Goal: Task Accomplishment & Management: Use online tool/utility

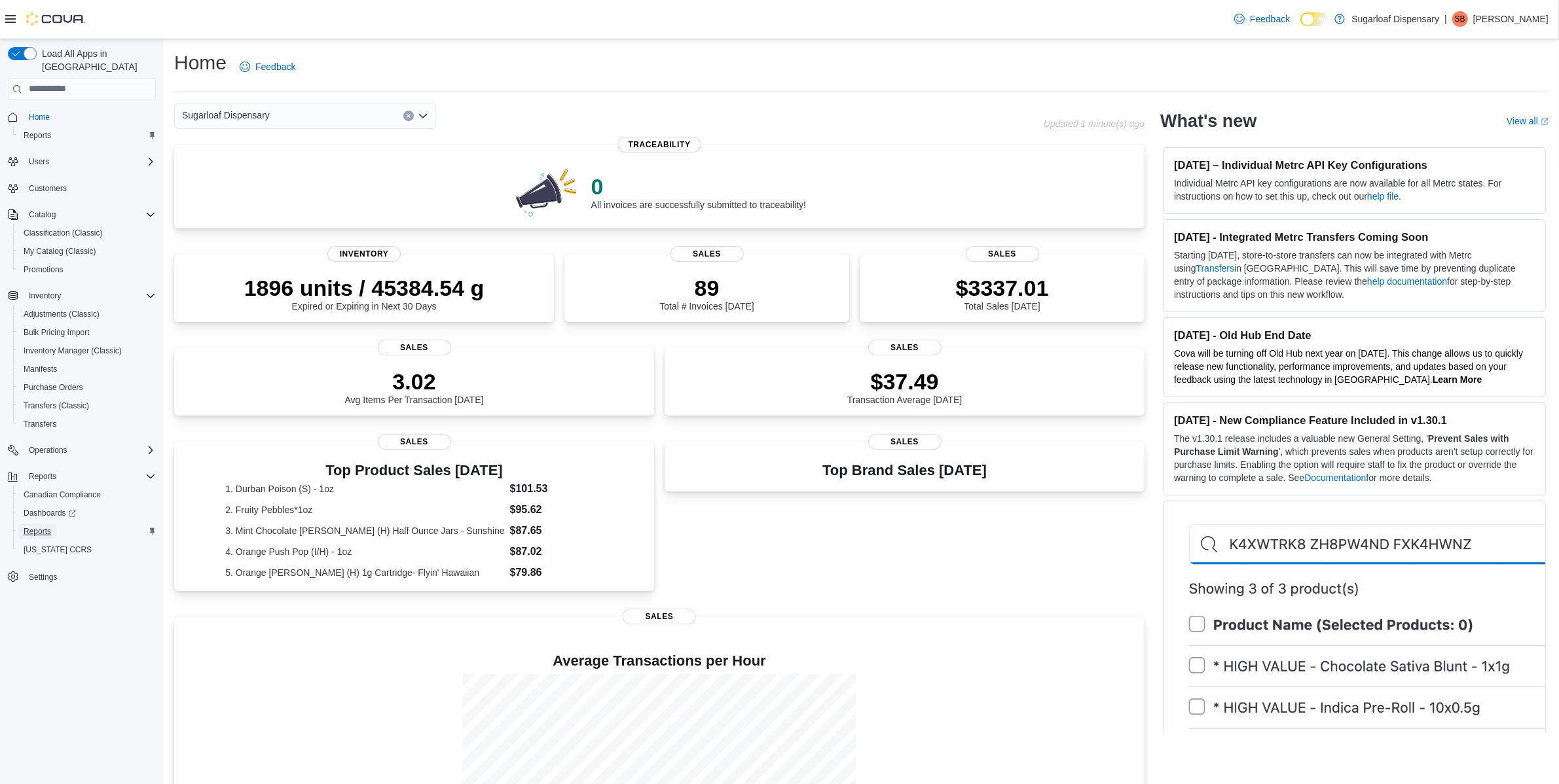
click at [44, 526] on span "Reports" at bounding box center [38, 531] width 27 height 10
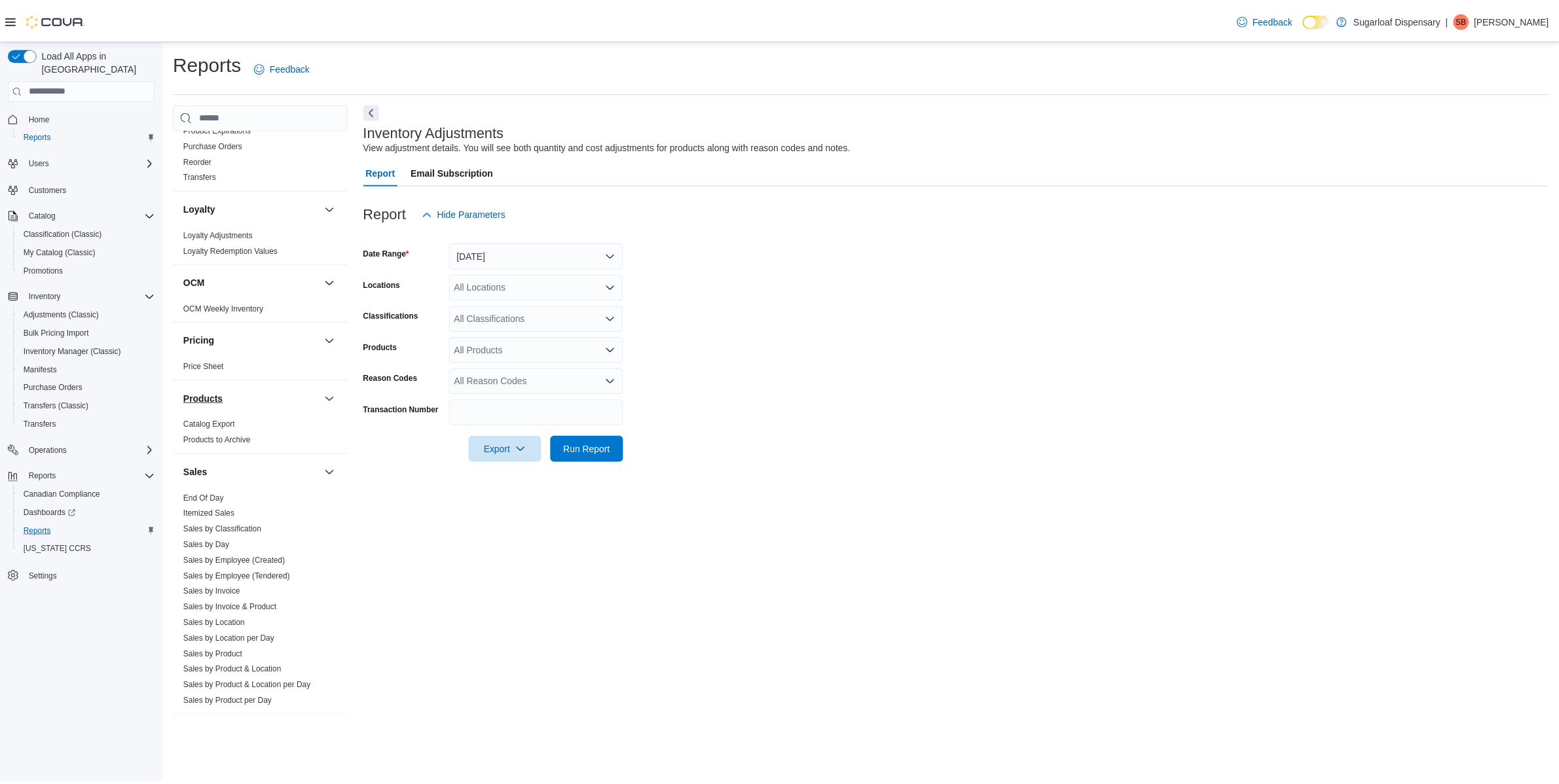
scroll to position [572, 0]
click at [241, 619] on link "Sales by Location" at bounding box center [215, 623] width 63 height 9
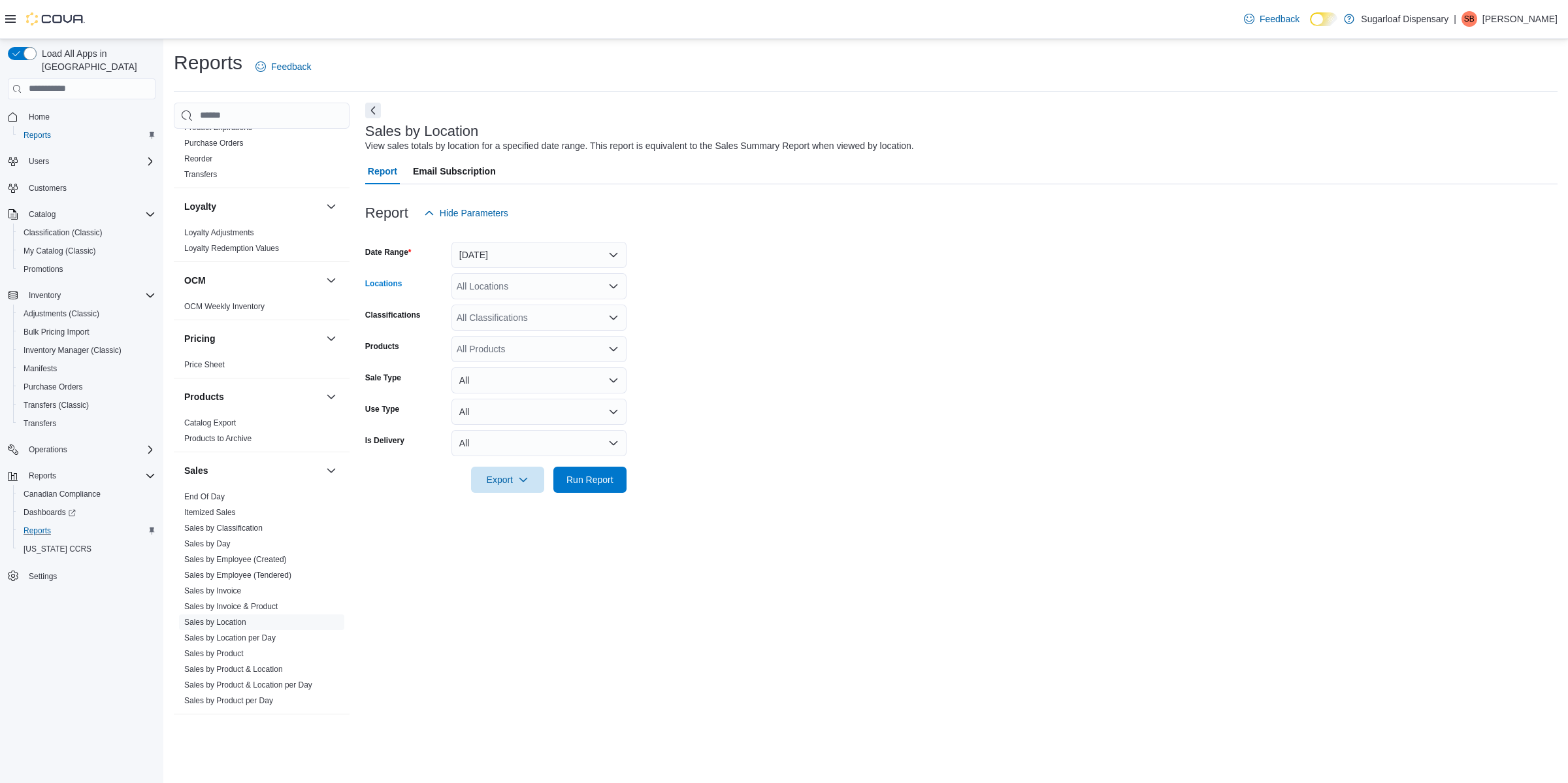
click at [513, 289] on div "All Locations" at bounding box center [539, 286] width 175 height 27
click at [527, 329] on span "336 East Chestnut St" at bounding box center [524, 327] width 90 height 13
click at [589, 478] on span "Run Report" at bounding box center [589, 478] width 47 height 13
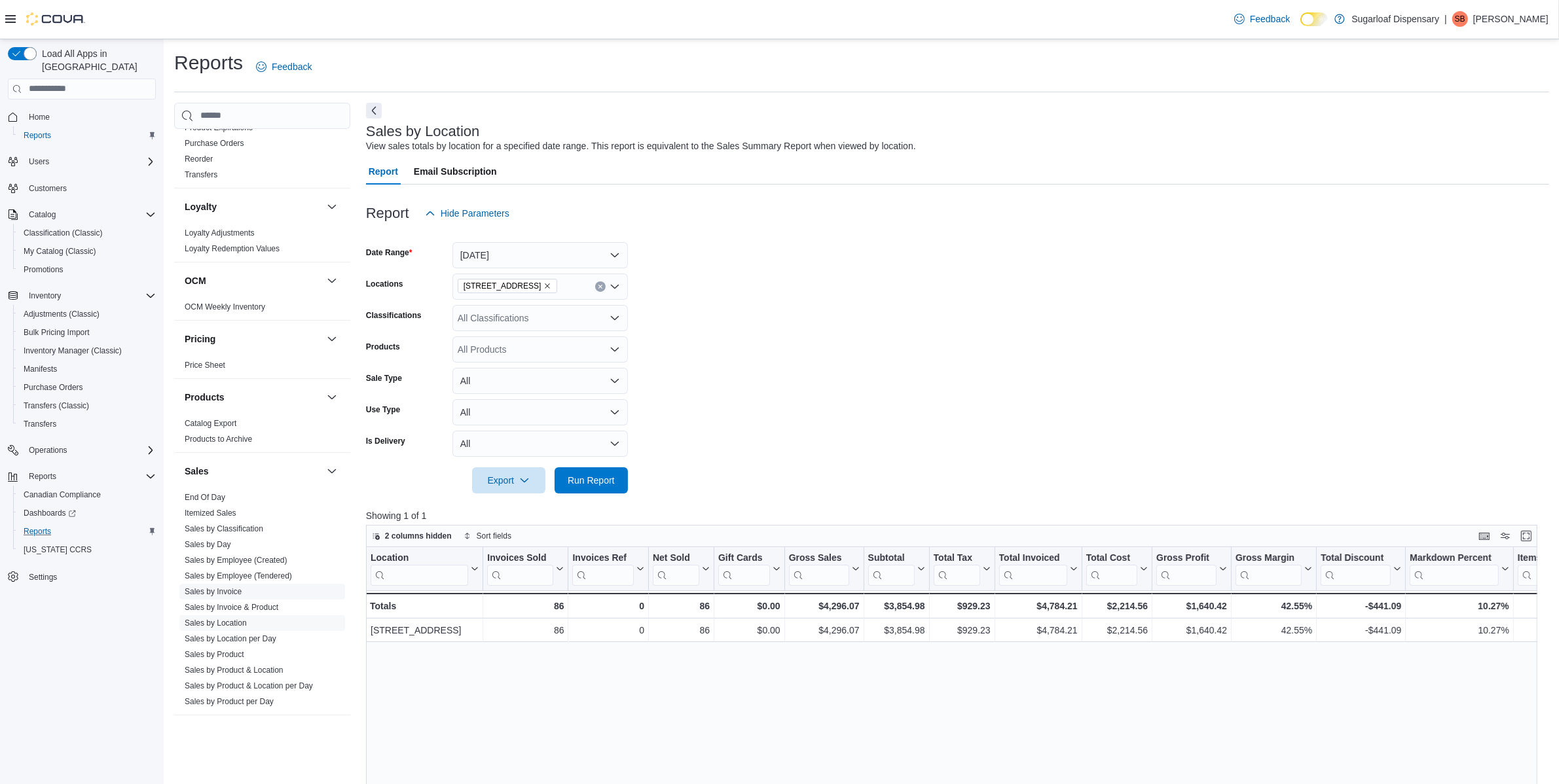
click at [232, 590] on link "Sales by Invoice" at bounding box center [213, 591] width 57 height 9
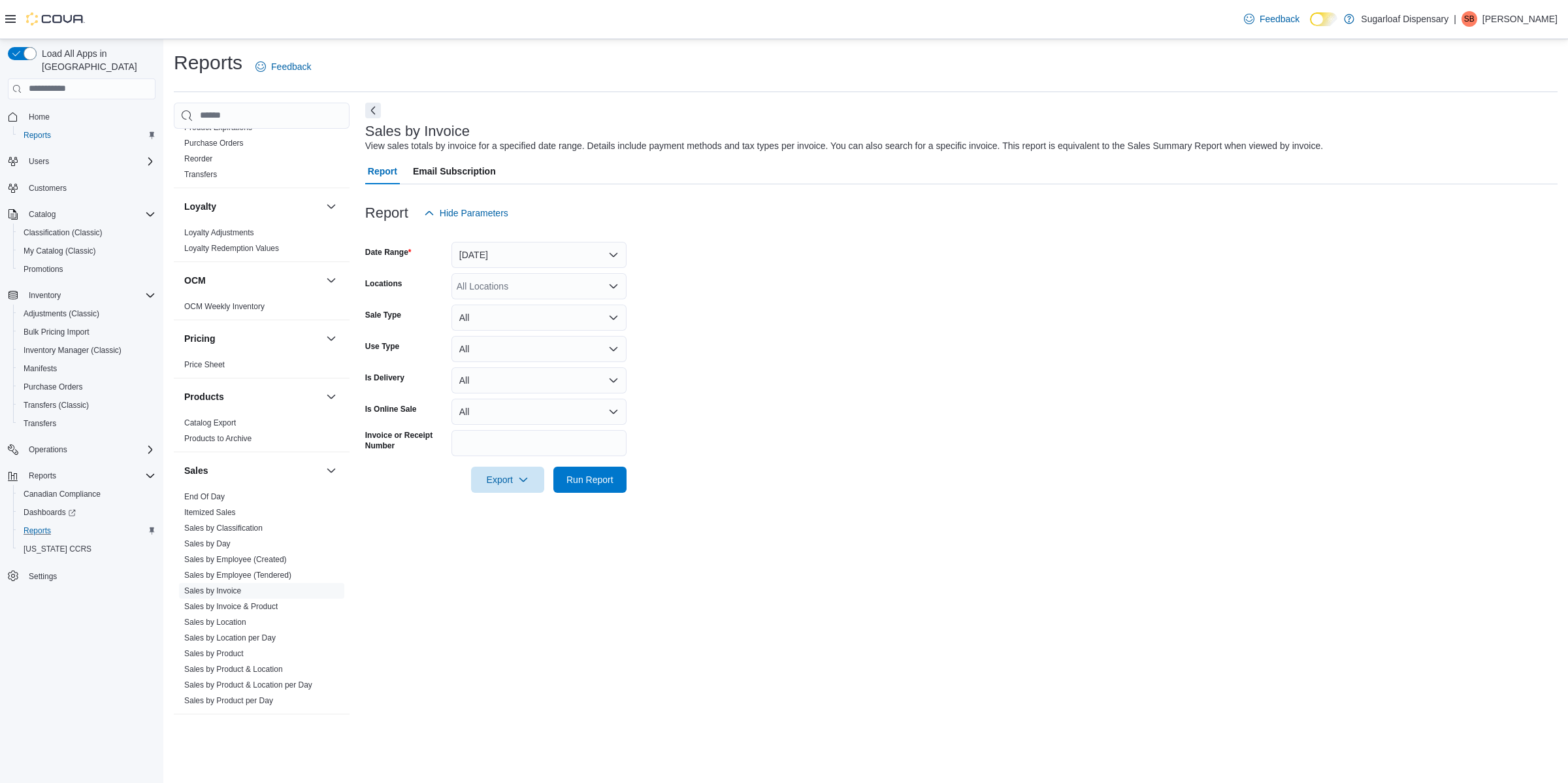
click at [510, 289] on div "All Locations" at bounding box center [539, 286] width 175 height 27
click at [527, 328] on span "336 East Chestnut St" at bounding box center [524, 327] width 90 height 13
click at [579, 480] on span "Run Report" at bounding box center [589, 478] width 47 height 13
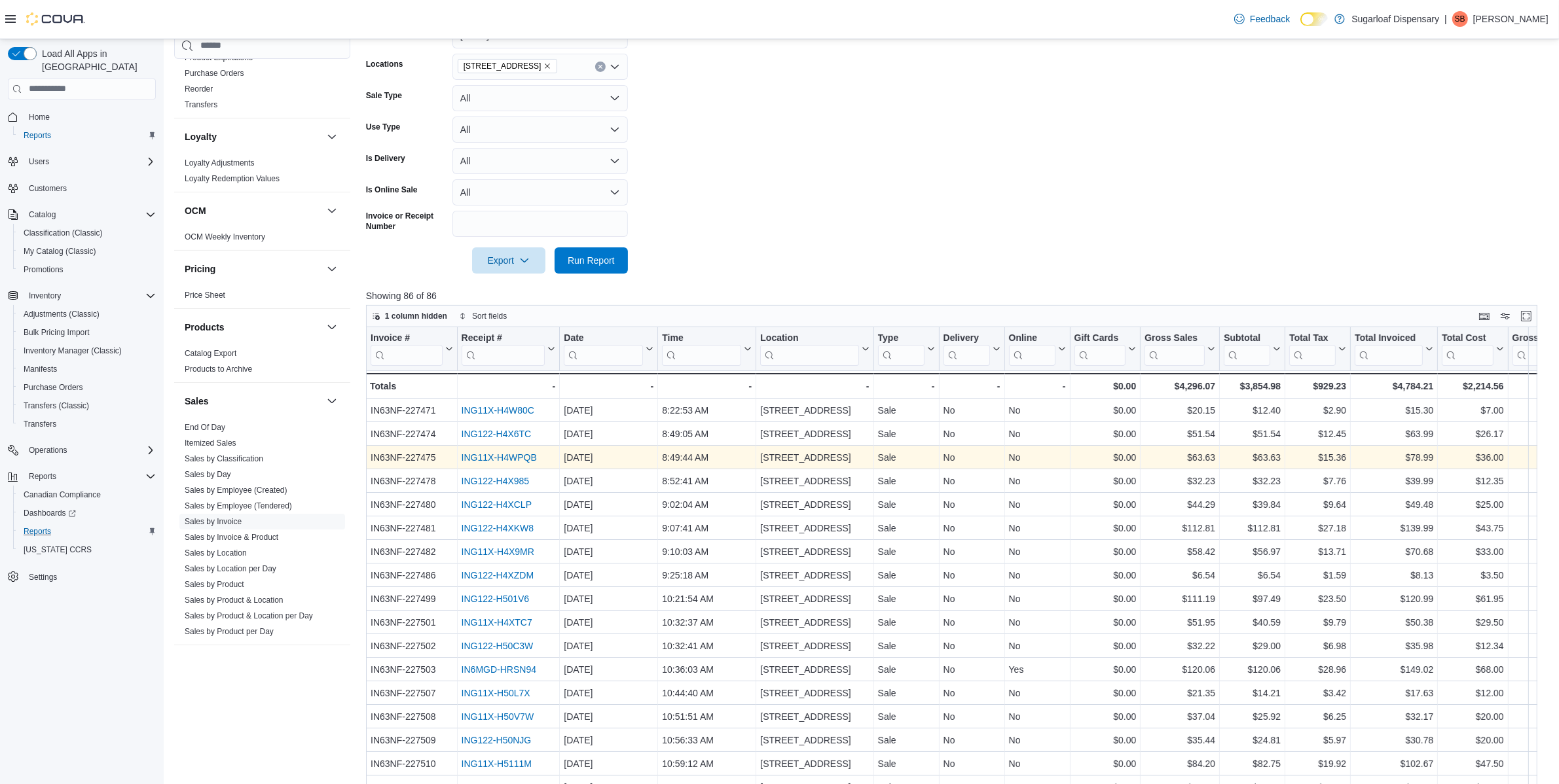
scroll to position [245, 0]
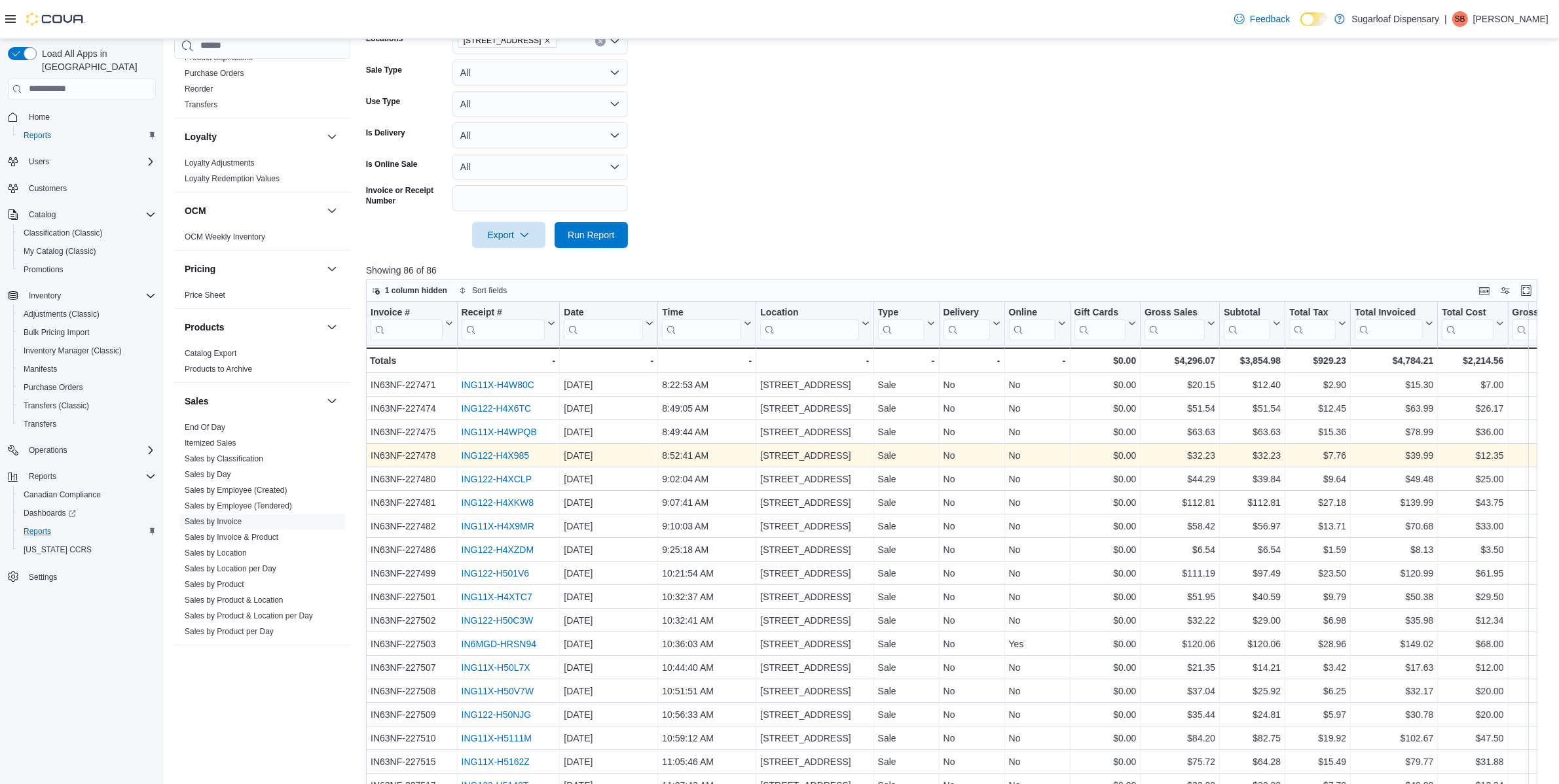
click at [503, 455] on link "ING122-H4X985" at bounding box center [495, 456] width 68 height 10
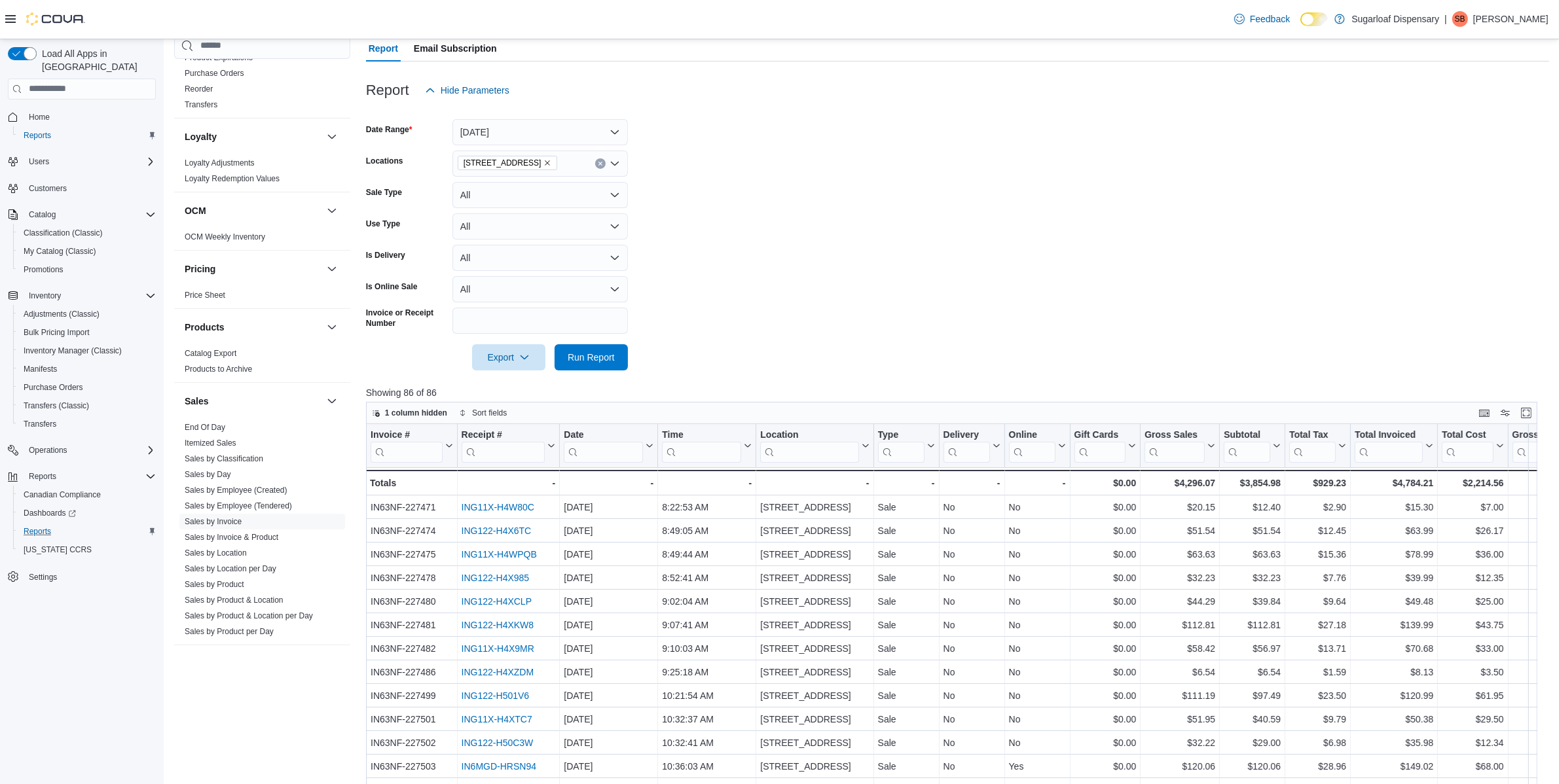
scroll to position [0, 0]
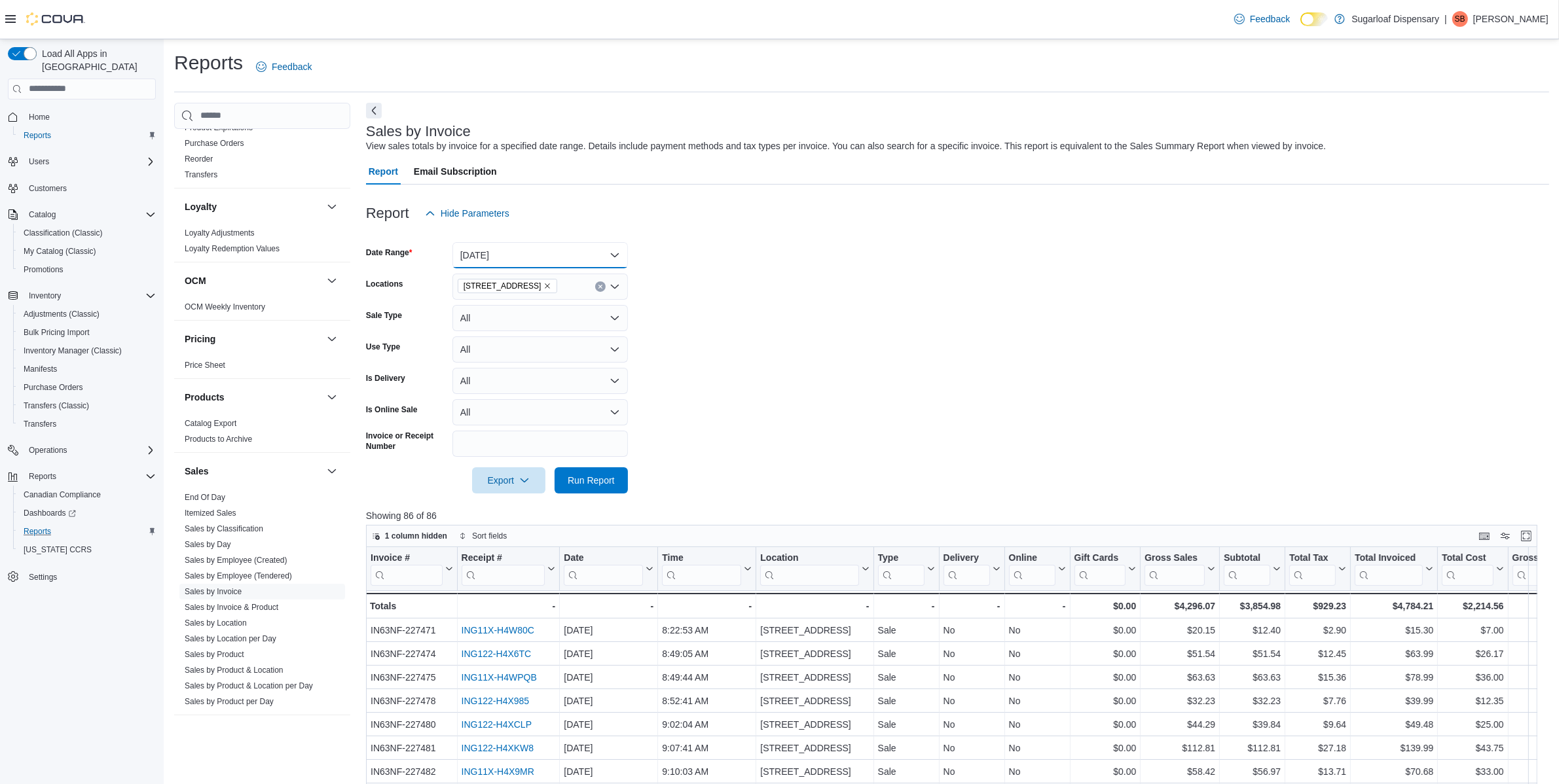
click at [515, 254] on button "Yesterday" at bounding box center [540, 255] width 176 height 27
click at [512, 304] on span "Today" at bounding box center [548, 308] width 149 height 15
click at [579, 483] on span "Run Report" at bounding box center [591, 479] width 47 height 13
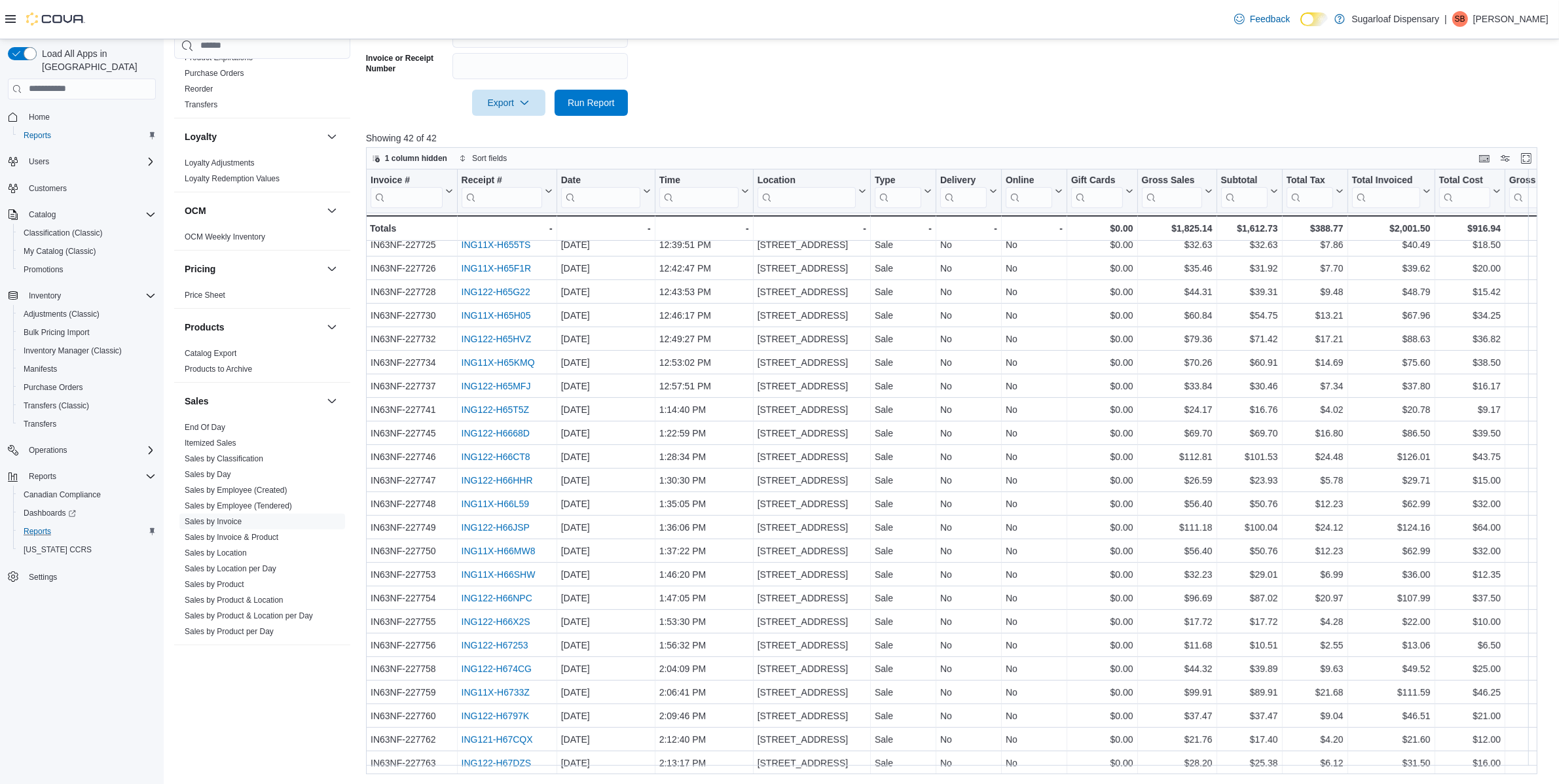
scroll to position [464, 0]
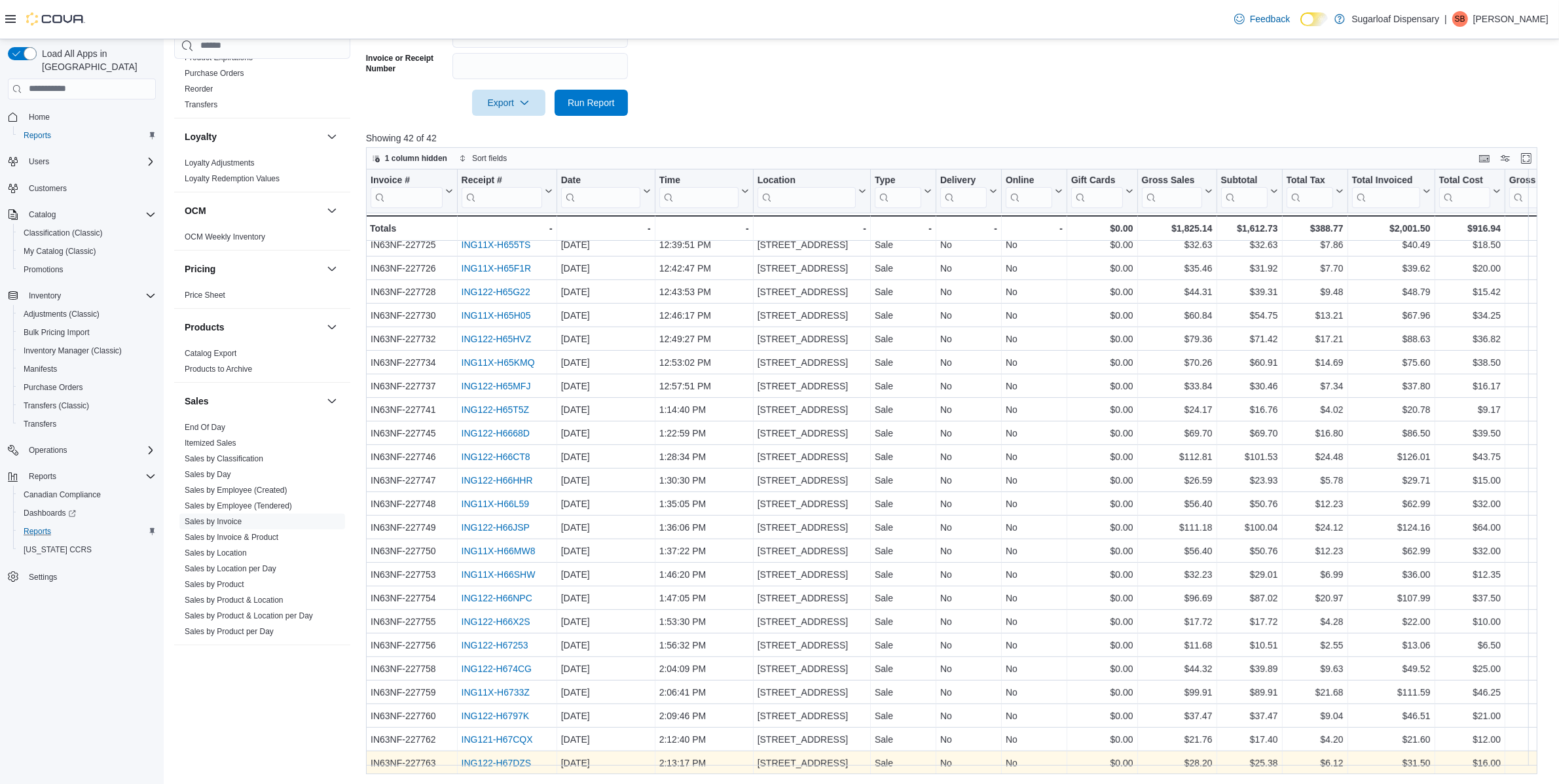
click at [509, 758] on link "ING122-H67DZS" at bounding box center [496, 763] width 70 height 10
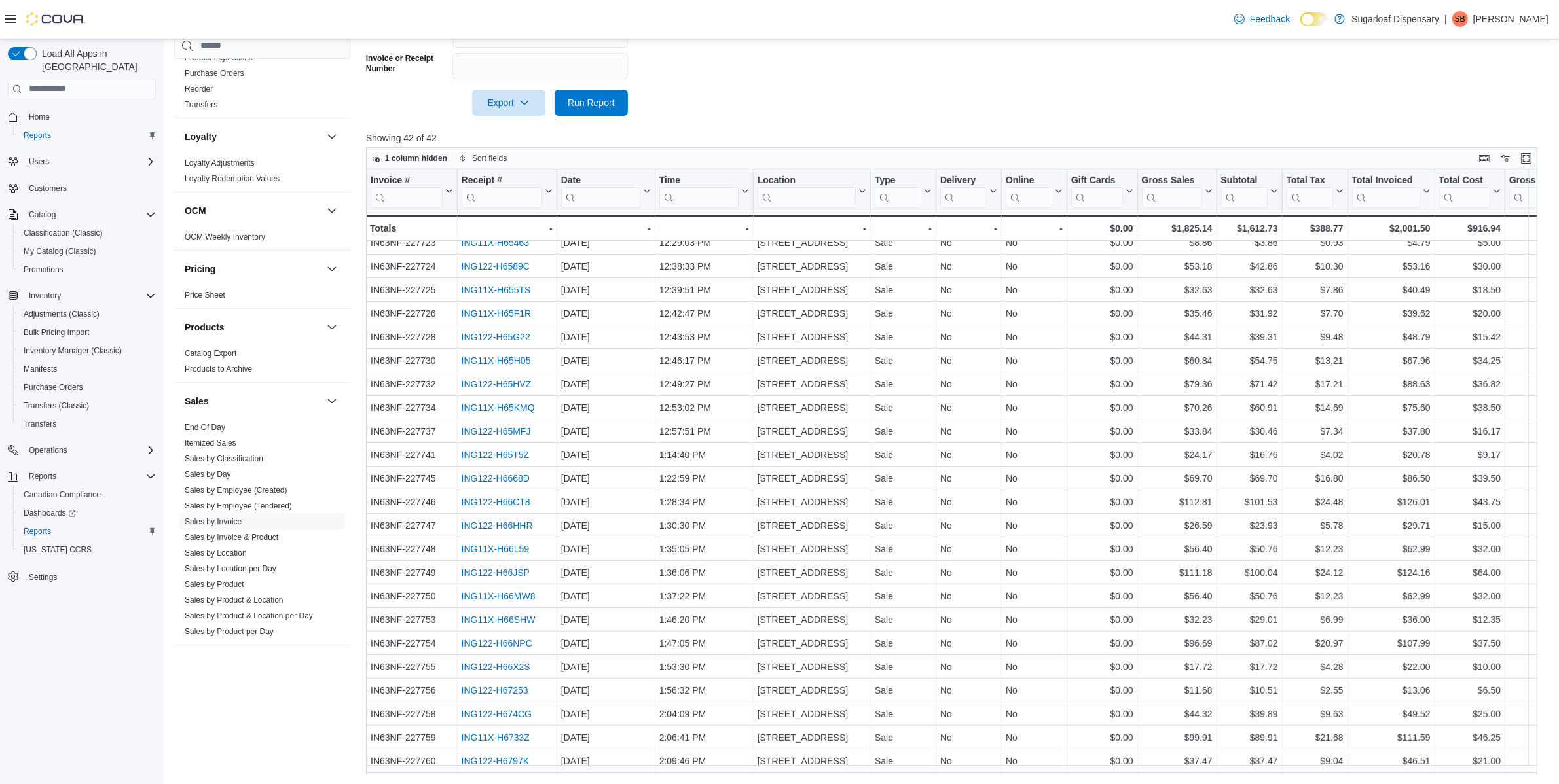
scroll to position [381, 0]
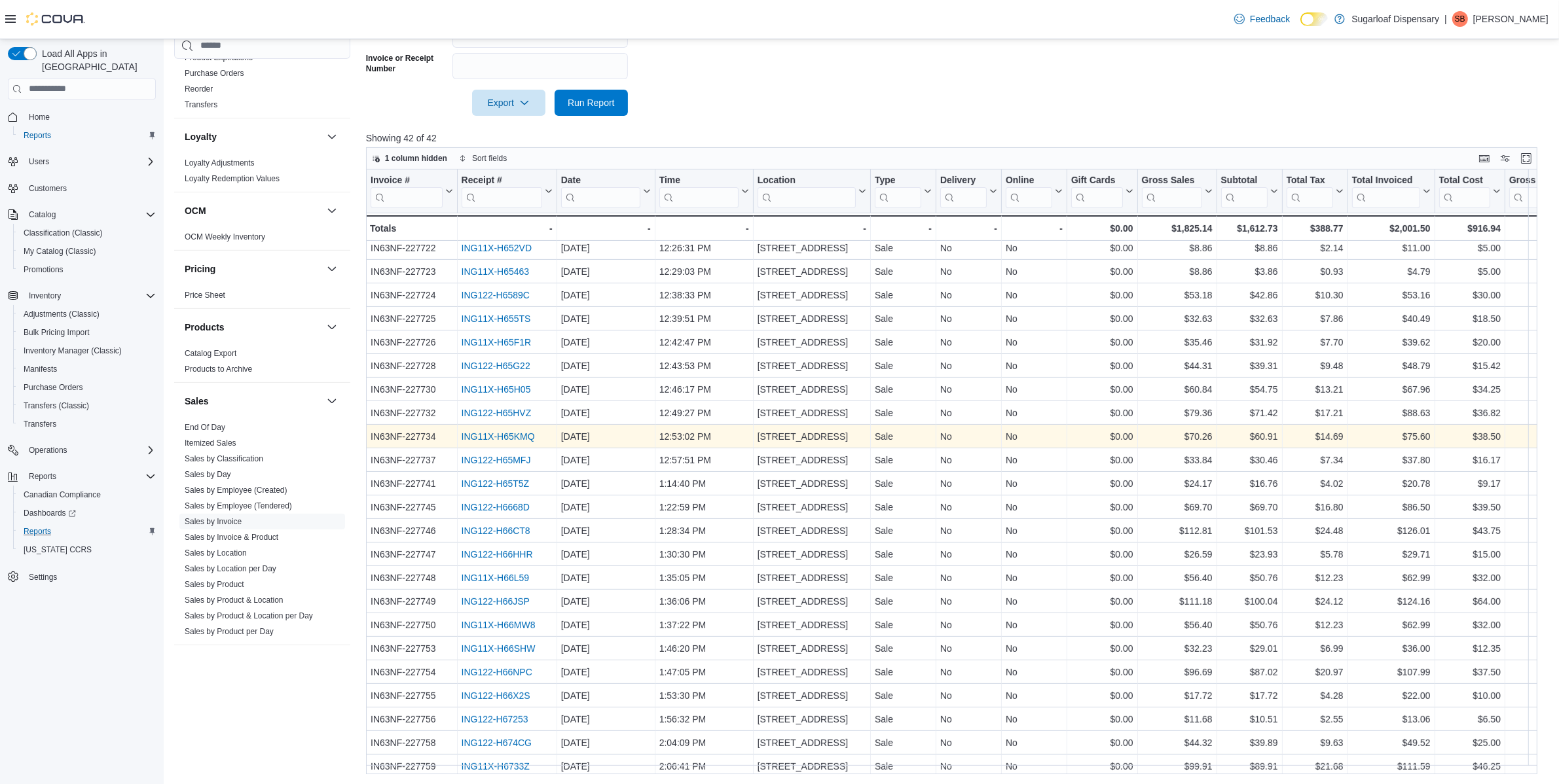
click at [470, 436] on link "ING11X-H65KMQ" at bounding box center [498, 436] width 74 height 10
